Goal: Task Accomplishment & Management: Manage account settings

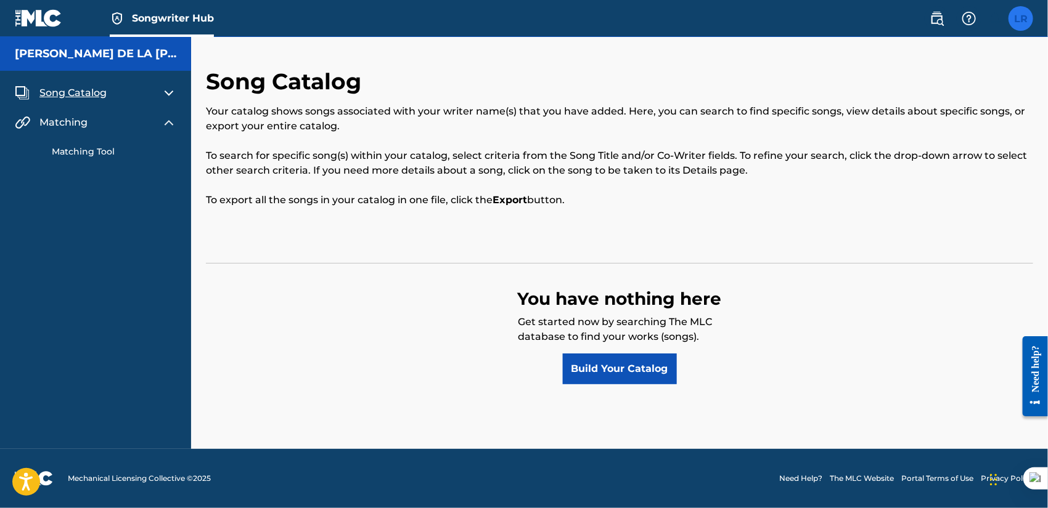
click at [1025, 14] on label at bounding box center [1020, 18] width 25 height 25
click at [1020, 18] on input "LR [PERSON_NAME] [EMAIL_ADDRESS][DOMAIN_NAME] Notification Preferences Profile …" at bounding box center [1020, 18] width 0 height 0
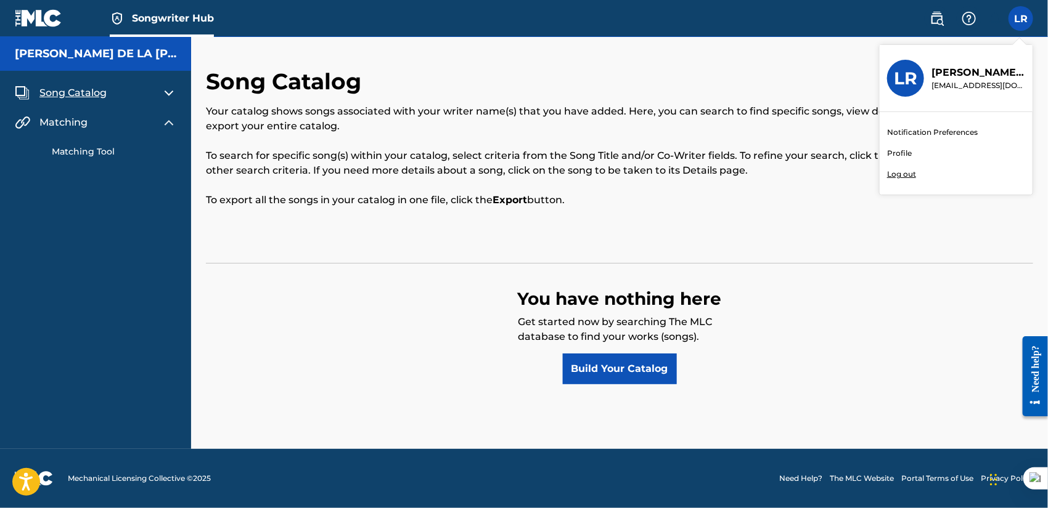
click at [912, 157] on div "Notification Preferences Profile Log out" at bounding box center [955, 153] width 153 height 83
click at [1020, 18] on input "LR [PERSON_NAME] [EMAIL_ADDRESS][DOMAIN_NAME] Notification Preferences Profile …" at bounding box center [1020, 18] width 0 height 0
click at [905, 155] on link "Profile" at bounding box center [899, 153] width 25 height 11
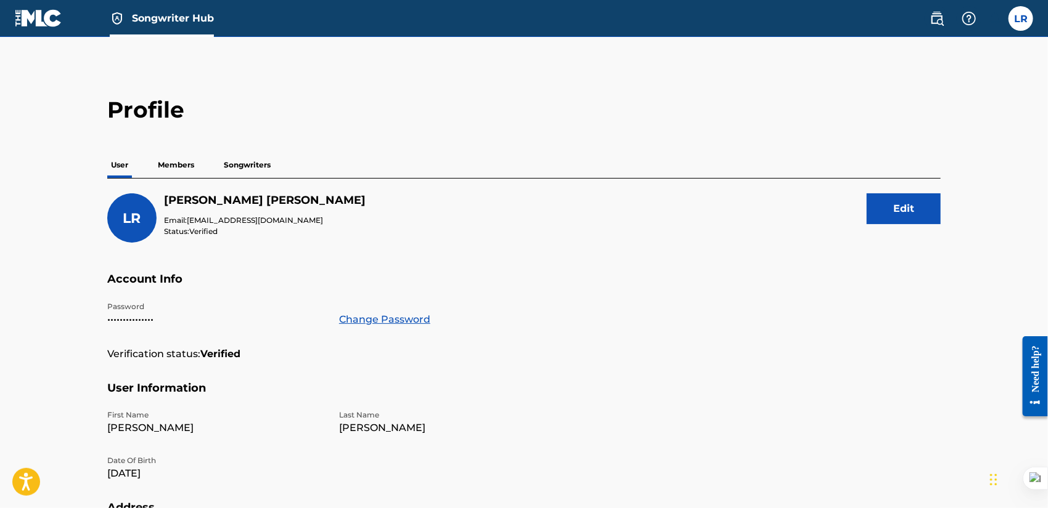
click at [191, 166] on p "Members" at bounding box center [176, 165] width 44 height 26
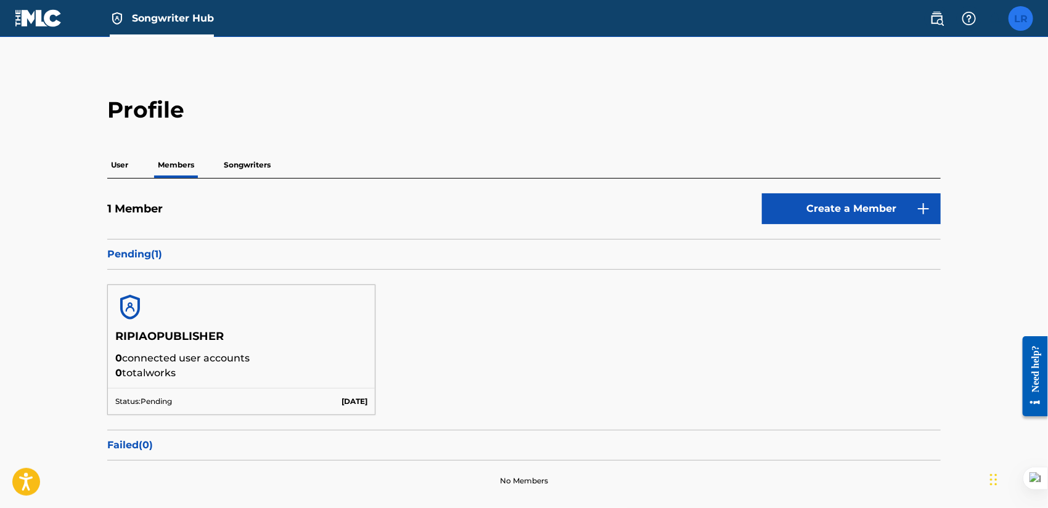
click at [1023, 19] on label at bounding box center [1020, 18] width 25 height 25
click at [1020, 18] on input "LR [PERSON_NAME] [EMAIL_ADDRESS][DOMAIN_NAME] Notification Preferences Profile …" at bounding box center [1020, 18] width 0 height 0
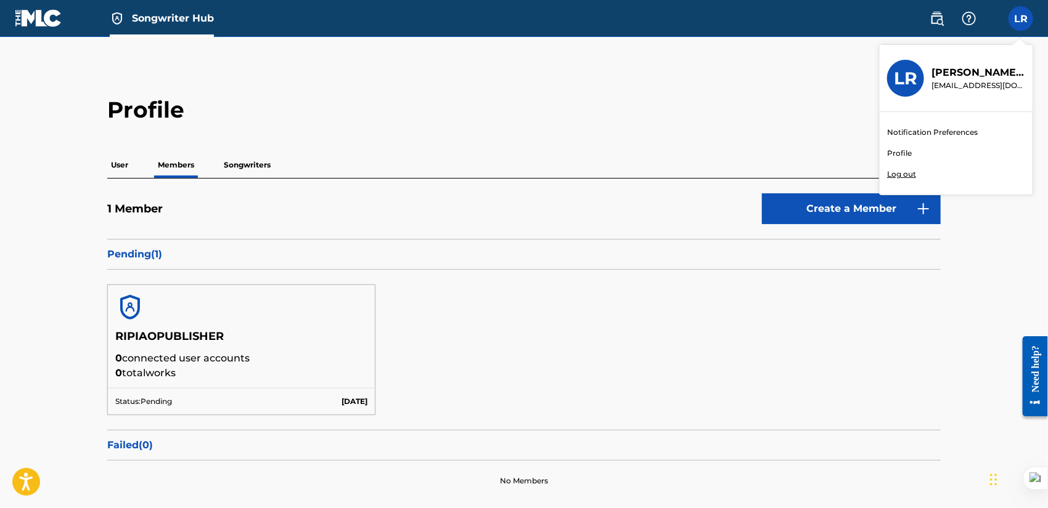
click at [746, 71] on main "Profile User Members Songwriters 1 Member Create a Member Pending ( 1 ) RIPIAOP…" at bounding box center [524, 284] width 1048 height 494
